Goal: Register for event/course

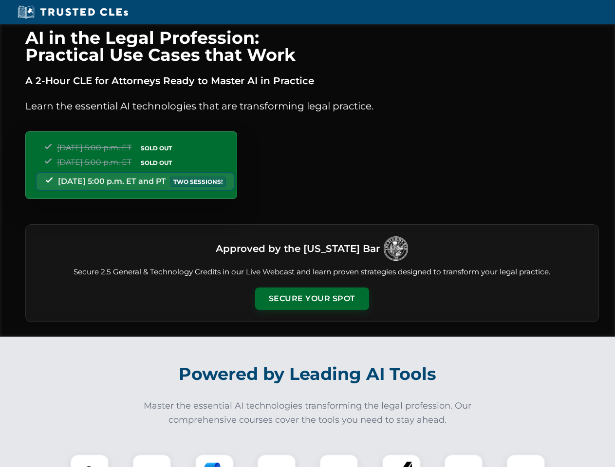
click at [312, 299] on button "Secure Your Spot" at bounding box center [312, 299] width 114 height 22
click at [90, 461] on img at bounding box center [89, 474] width 28 height 28
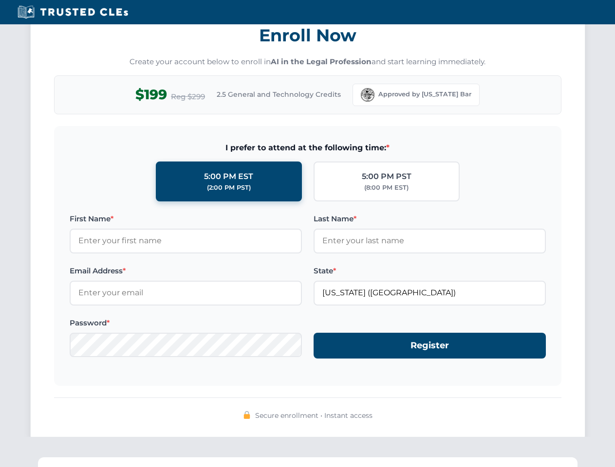
scroll to position [956, 0]
